Goal: Task Accomplishment & Management: Manage account settings

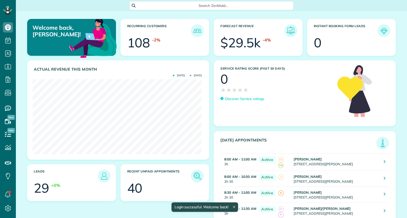
scroll to position [75, 169]
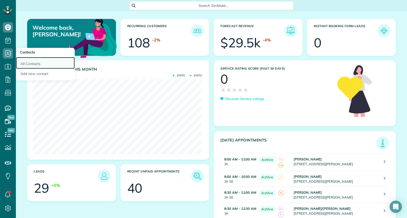
click at [38, 63] on link "All Contacts" at bounding box center [45, 63] width 59 height 12
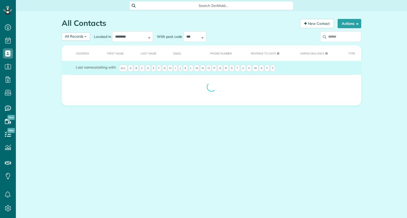
scroll to position [2, 2]
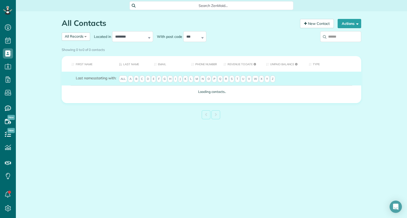
click at [183, 80] on span "K" at bounding box center [185, 78] width 5 height 7
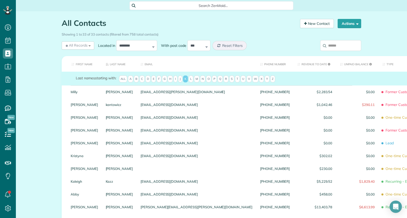
click at [178, 83] on span "J" at bounding box center [180, 78] width 4 height 7
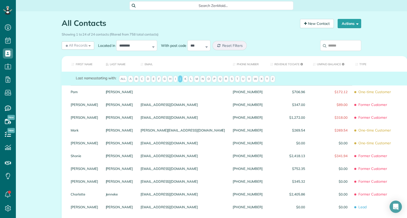
click at [164, 83] on span "G" at bounding box center [164, 78] width 5 height 7
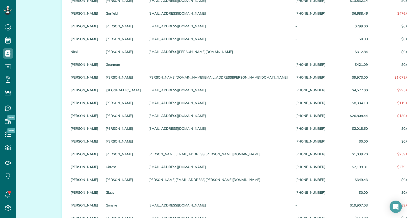
scroll to position [102, 0]
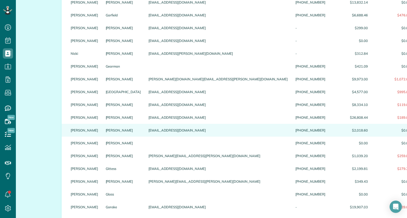
click at [154, 133] on div "[EMAIL_ADDRESS][DOMAIN_NAME]" at bounding box center [218, 130] width 147 height 13
click at [109, 136] on div "Gidley" at bounding box center [123, 130] width 43 height 13
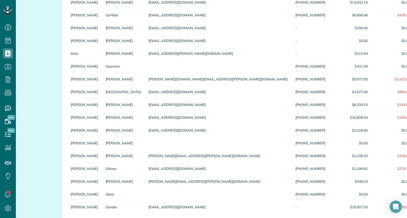
click at [109, 136] on div "Gidley" at bounding box center [123, 130] width 43 height 13
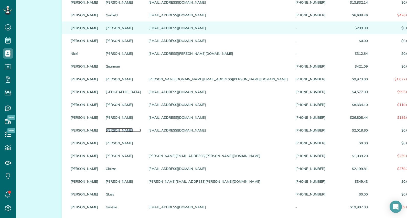
click at [106, 132] on link "Gidley" at bounding box center [123, 130] width 35 height 4
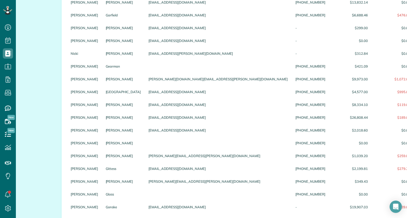
click at [106, 30] on link "Garrison" at bounding box center [123, 28] width 35 height 4
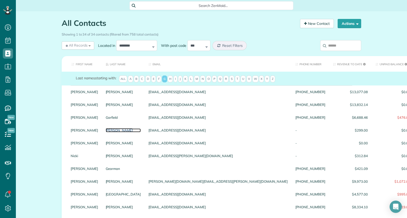
click at [106, 132] on link "Garrison" at bounding box center [123, 130] width 35 height 4
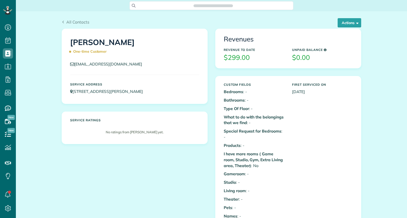
scroll to position [2, 2]
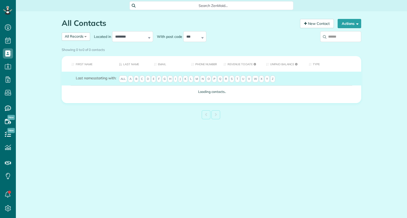
scroll to position [2, 2]
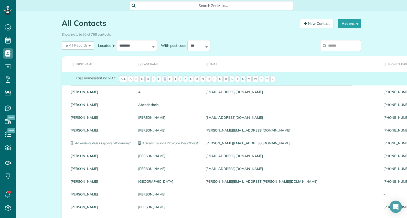
click at [163, 79] on span "G" at bounding box center [164, 78] width 5 height 7
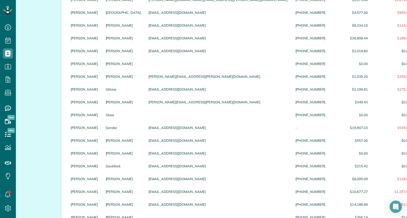
scroll to position [176, 0]
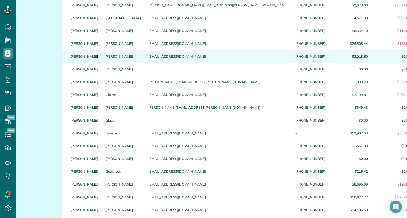
click at [74, 58] on link "[PERSON_NAME]" at bounding box center [84, 56] width 27 height 4
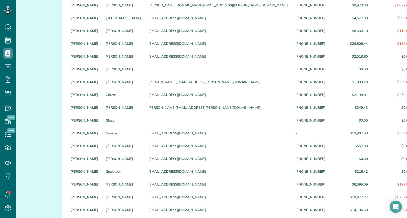
scroll to position [36, 0]
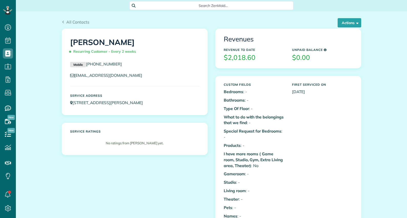
scroll to position [2, 2]
click at [356, 23] on button "Actions" at bounding box center [349, 22] width 24 height 9
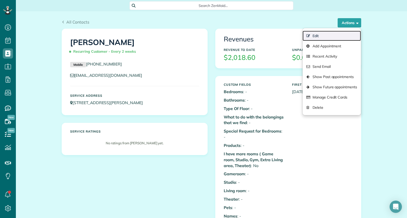
click at [316, 35] on link "Edit" at bounding box center [331, 36] width 58 height 10
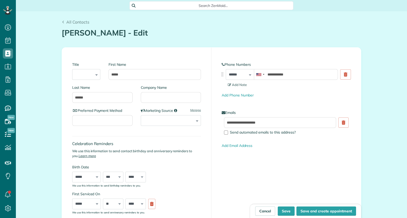
scroll to position [2, 2]
type input "**********"
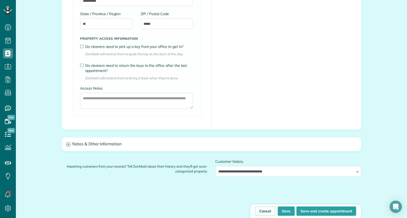
scroll to position [373, 0]
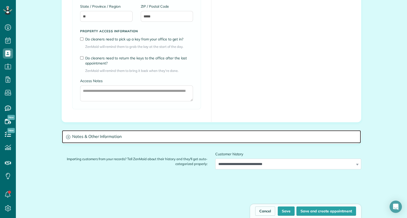
click at [94, 135] on h3 "Notes & Other Information" at bounding box center [211, 136] width 299 height 13
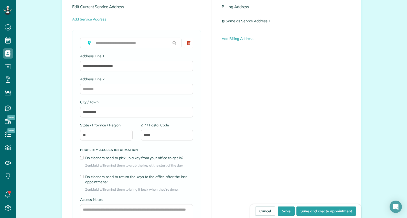
scroll to position [255, 0]
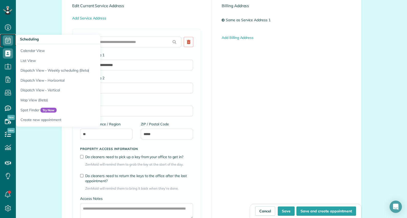
click at [10, 40] on icon at bounding box center [8, 40] width 10 height 10
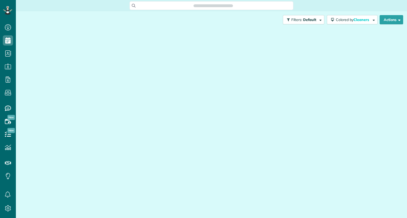
click at [37, 52] on div at bounding box center [211, 118] width 383 height 180
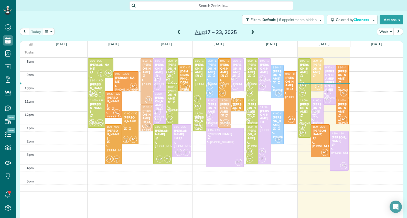
click at [250, 31] on span at bounding box center [253, 32] width 6 height 5
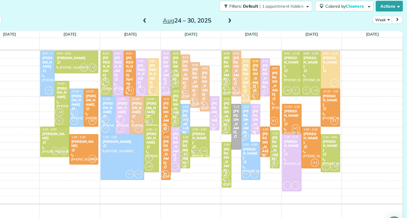
scroll to position [0, 0]
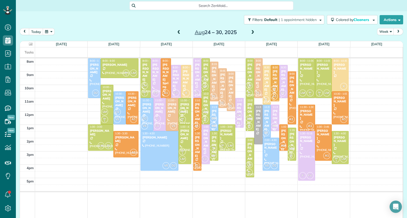
click at [252, 31] on span at bounding box center [253, 32] width 6 height 5
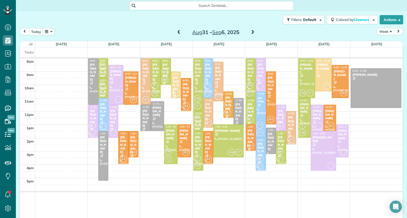
click at [252, 32] on span at bounding box center [253, 32] width 6 height 5
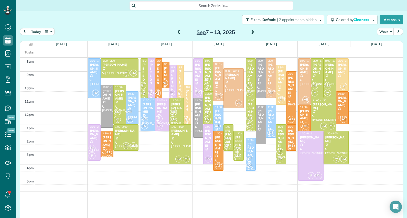
click at [176, 33] on span at bounding box center [179, 32] width 6 height 5
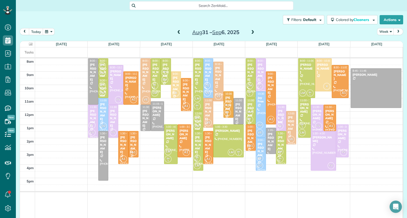
click at [249, 106] on div "[PERSON_NAME]" at bounding box center [250, 112] width 7 height 18
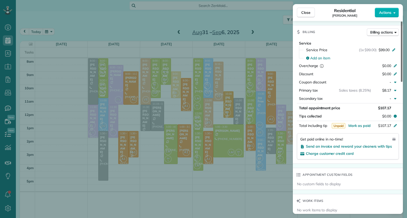
scroll to position [239, 0]
drag, startPoint x: 402, startPoint y: 74, endPoint x: 408, endPoint y: 148, distance: 74.9
click at [402, 82] on div at bounding box center [402, 51] width 2 height 60
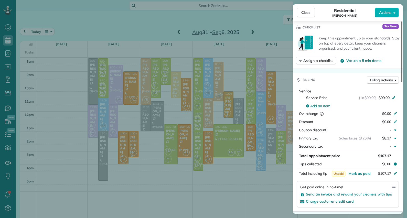
scroll to position [189, 0]
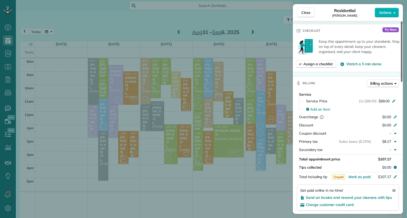
drag, startPoint x: 402, startPoint y: 128, endPoint x: 408, endPoint y: 112, distance: 16.7
click at [402, 82] on div at bounding box center [402, 51] width 2 height 60
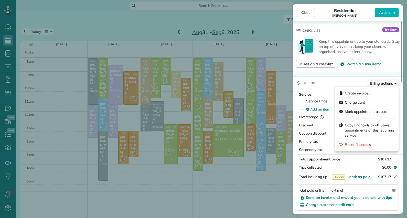
click at [396, 83] on button "Billing actions" at bounding box center [383, 84] width 32 height 8
click at [330, 82] on div "Billing Billing actions" at bounding box center [348, 82] width 110 height 13
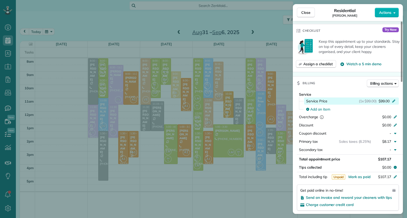
click at [393, 99] on icon at bounding box center [393, 100] width 4 height 4
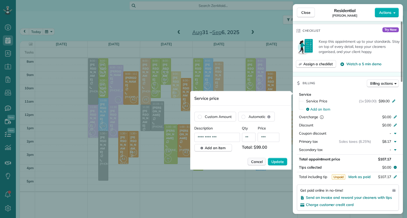
click at [256, 160] on span "Cancel" at bounding box center [257, 161] width 12 height 5
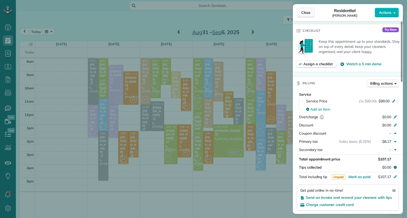
click at [306, 9] on button "Close" at bounding box center [306, 13] width 18 height 10
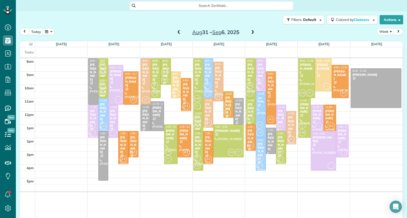
click at [251, 32] on span at bounding box center [253, 32] width 6 height 5
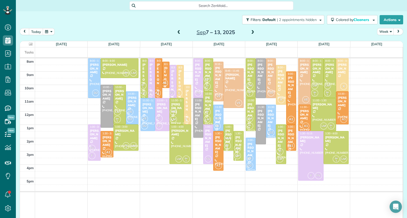
click at [251, 32] on span at bounding box center [253, 32] width 6 height 5
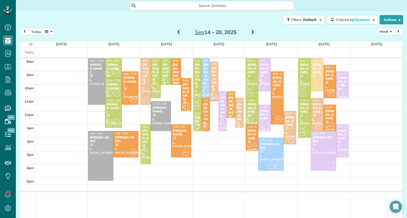
click at [176, 32] on span at bounding box center [179, 32] width 6 height 5
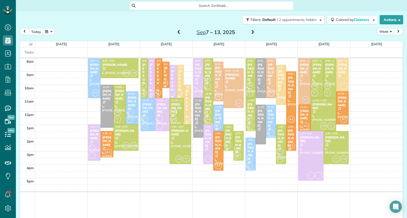
click at [176, 32] on span at bounding box center [179, 32] width 6 height 5
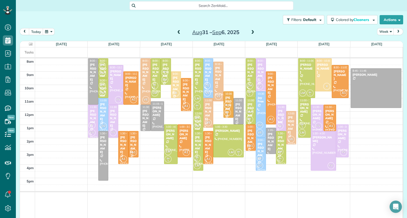
click at [247, 105] on div "[PERSON_NAME]" at bounding box center [250, 112] width 7 height 18
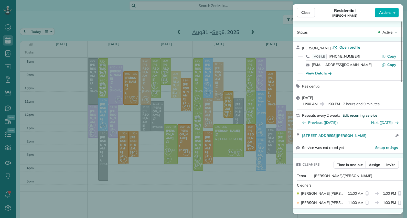
click at [352, 113] on span "Edit recurring service" at bounding box center [359, 115] width 35 height 5
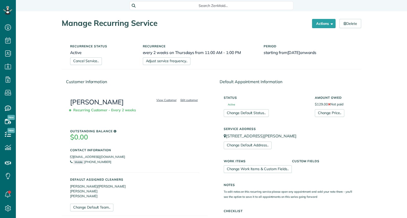
scroll to position [2, 2]
click at [318, 111] on link "Change Price.." at bounding box center [329, 113] width 29 height 8
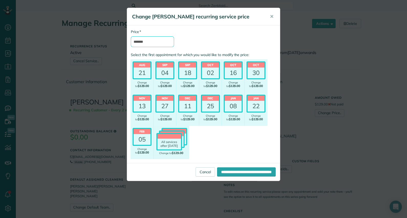
drag, startPoint x: 149, startPoint y: 40, endPoint x: 120, endPoint y: 47, distance: 30.5
click at [120, 47] on div "Change Shawn Gidley's recurring service price ✕ * Price ******* Select the firs…" at bounding box center [203, 109] width 407 height 218
type input "*****"
click at [217, 170] on input "**********" at bounding box center [246, 171] width 59 height 9
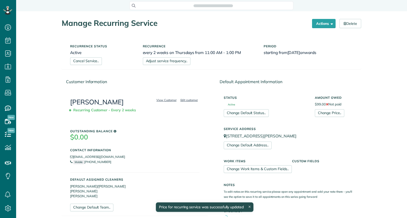
scroll to position [2, 2]
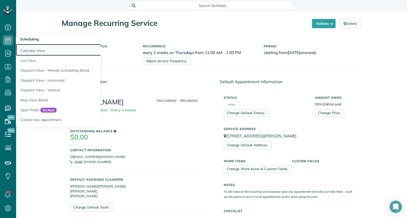
click at [23, 46] on link "Calendar View" at bounding box center [80, 50] width 128 height 12
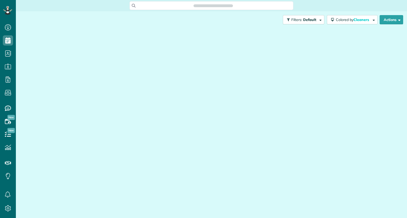
scroll to position [2, 2]
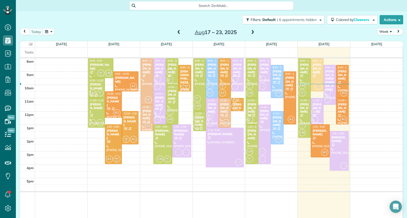
click at [249, 103] on div "[PERSON_NAME]" at bounding box center [251, 108] width 9 height 11
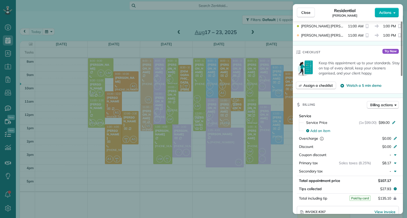
scroll to position [175, 0]
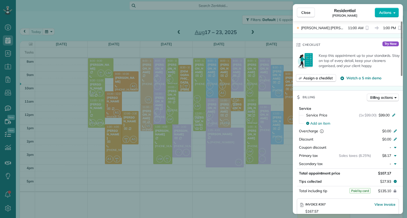
drag, startPoint x: 401, startPoint y: 53, endPoint x: 406, endPoint y: 103, distance: 49.7
click at [402, 76] on div at bounding box center [402, 48] width 2 height 54
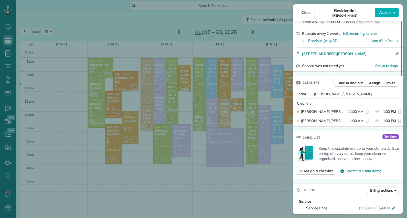
scroll to position [83, 0]
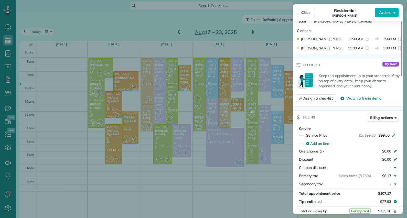
drag, startPoint x: 402, startPoint y: 98, endPoint x: 404, endPoint y: 93, distance: 5.8
click at [402, 76] on div at bounding box center [402, 48] width 2 height 54
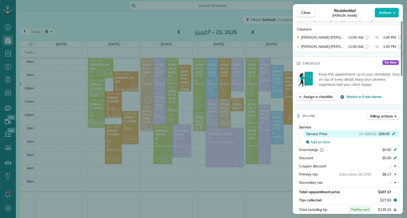
click at [392, 134] on icon at bounding box center [393, 133] width 4 height 4
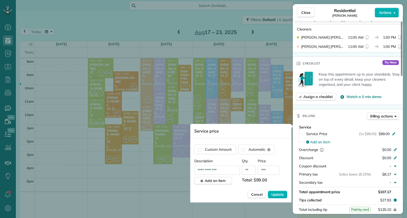
drag, startPoint x: 270, startPoint y: 168, endPoint x: 239, endPoint y: 163, distance: 30.8
click at [239, 163] on span "Description" at bounding box center [217, 160] width 46 height 5
click at [262, 51] on div "Close Residential [PERSON_NAME] Actions Status Active [PERSON_NAME] · Open prof…" at bounding box center [203, 109] width 407 height 218
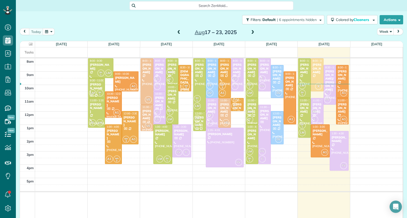
click at [247, 103] on div "[PERSON_NAME]" at bounding box center [251, 108] width 9 height 11
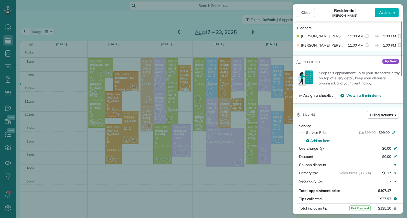
scroll to position [163, 0]
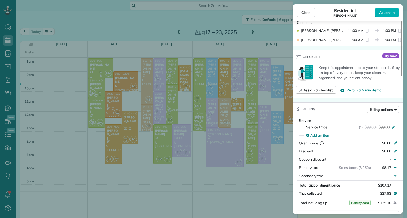
drag, startPoint x: 401, startPoint y: 67, endPoint x: 405, endPoint y: 114, distance: 47.7
click at [402, 76] on div at bounding box center [402, 48] width 2 height 54
click at [393, 125] on icon at bounding box center [393, 127] width 4 height 4
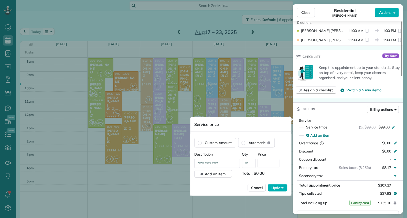
type input "**********"
click at [272, 161] on input "text" at bounding box center [269, 163] width 22 height 9
type input "****"
click at [280, 186] on span "Update" at bounding box center [277, 187] width 13 height 5
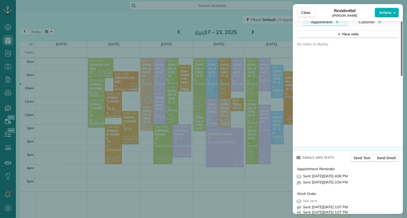
drag, startPoint x: 402, startPoint y: 100, endPoint x: 408, endPoint y: 186, distance: 86.4
click at [402, 76] on div at bounding box center [402, 48] width 2 height 54
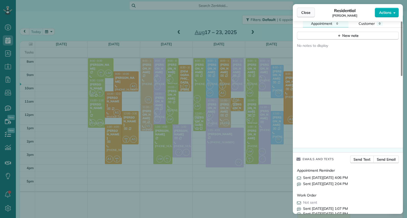
click at [302, 16] on button "Close" at bounding box center [306, 13] width 18 height 10
